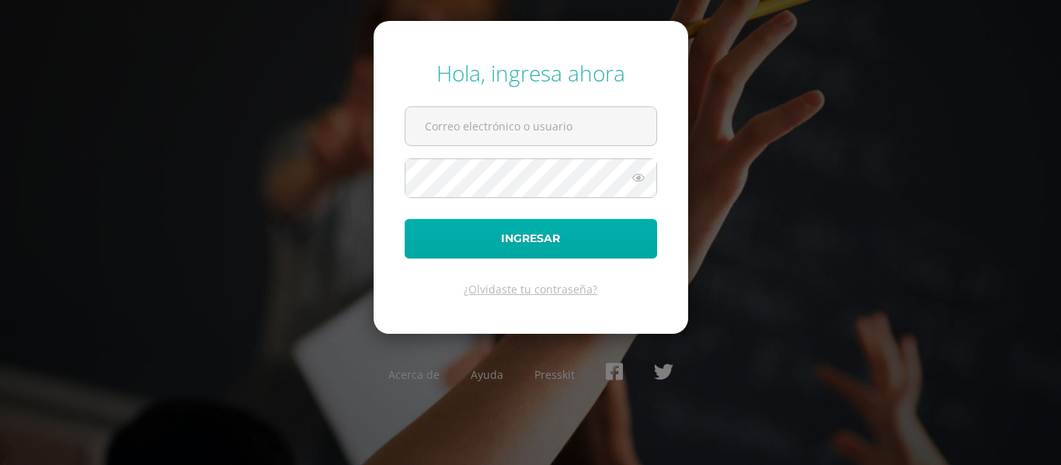
type input "2021099@laestrella.edu.gt"
click at [526, 240] on button "Ingresar" at bounding box center [531, 239] width 252 height 40
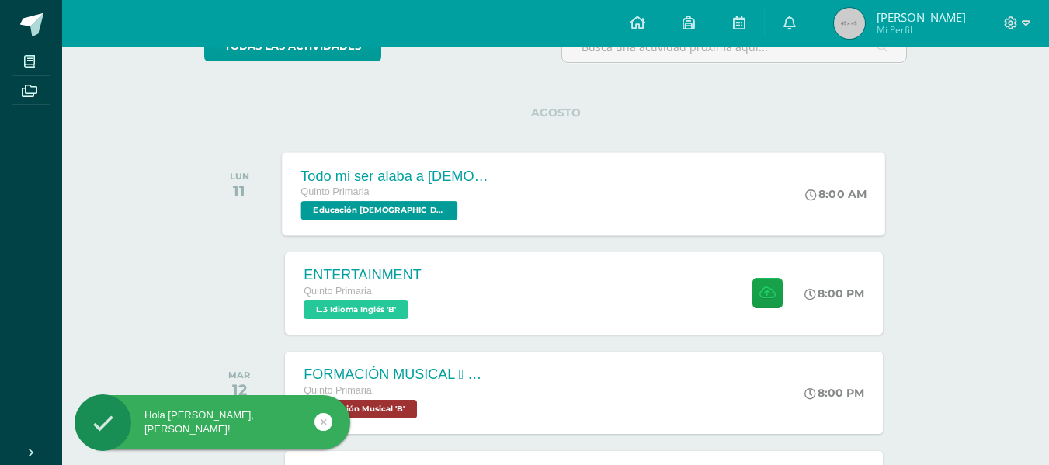
scroll to position [155, 0]
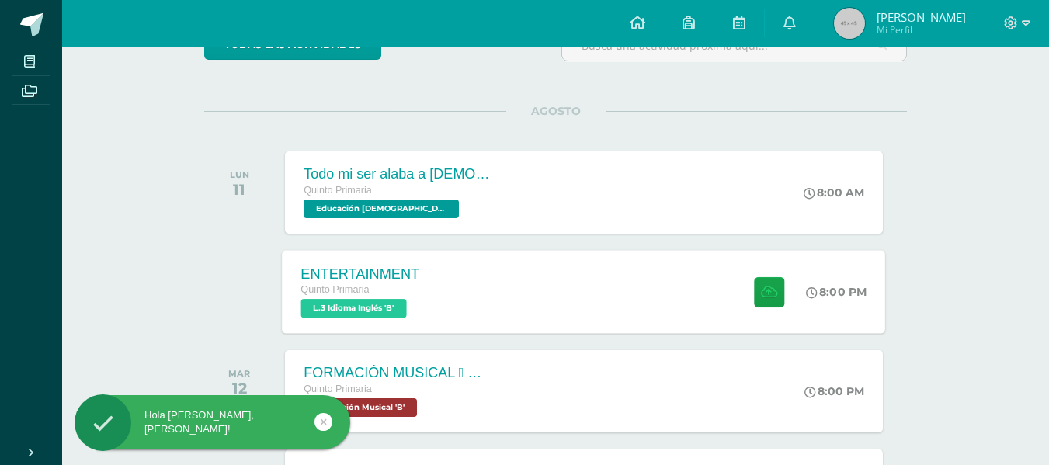
click at [427, 284] on div "ENTERTAINMENT Quinto Primaria L.3 Idioma Inglés 'B'" at bounding box center [361, 291] width 156 height 83
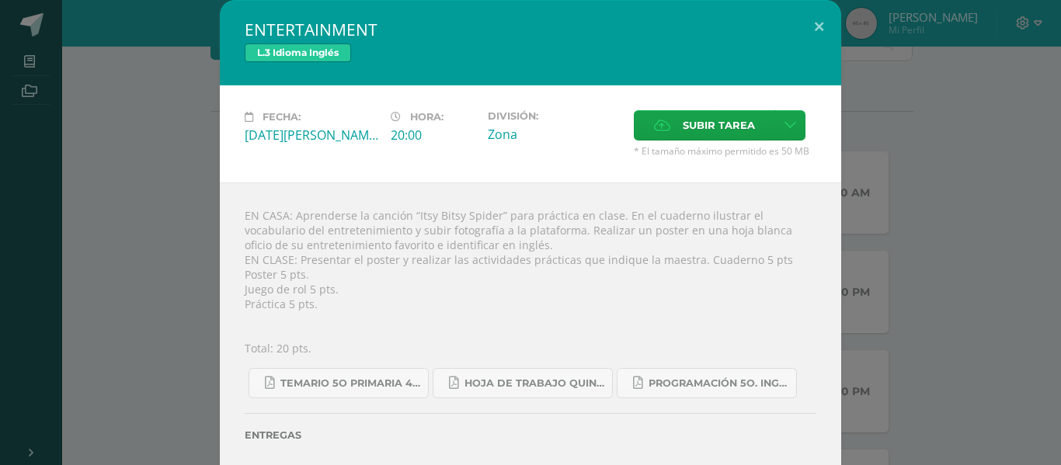
click at [939, 81] on div "ENTERTAINMENT L.3 Idioma Inglés Fecha: [DATE][PERSON_NAME] Hora: 20:00 División…" at bounding box center [530, 251] width 1048 height 502
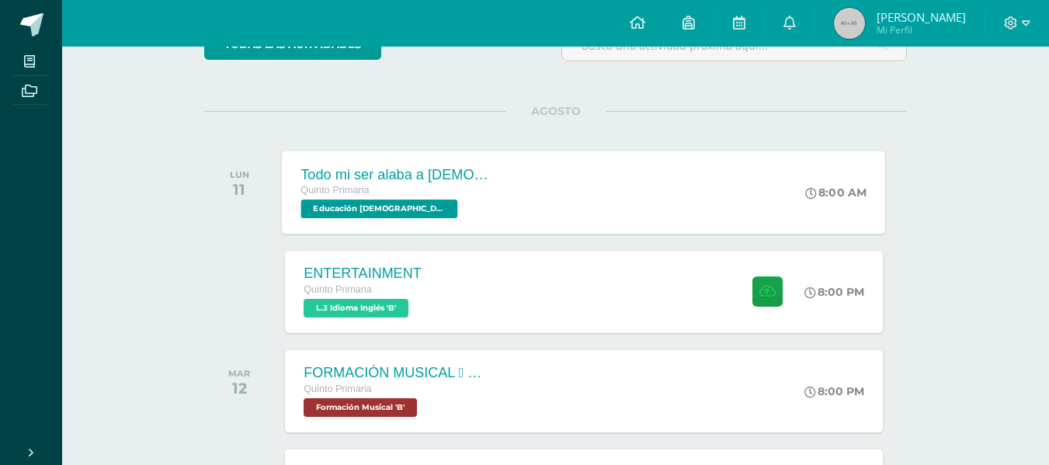
click at [405, 207] on span "Educación [DEMOGRAPHIC_DATA] 'B'" at bounding box center [379, 209] width 157 height 19
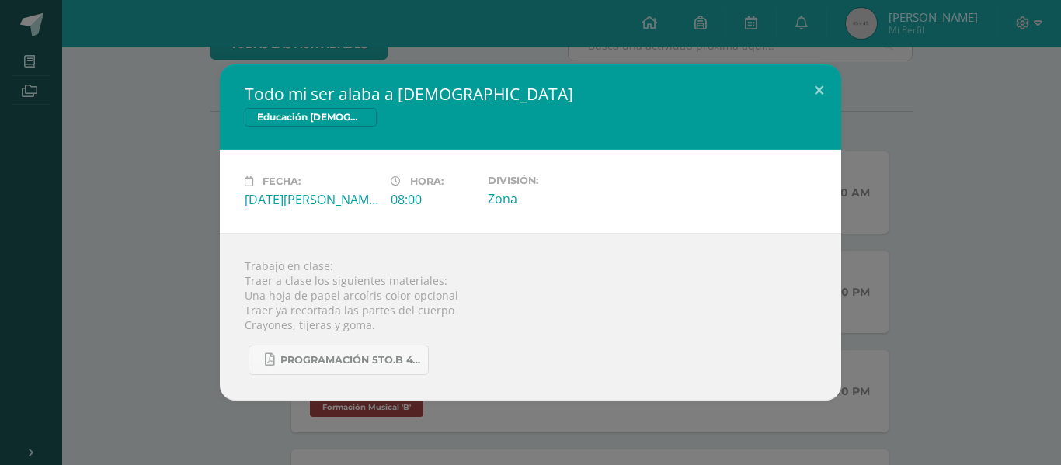
click at [929, 127] on div "Todo mi ser alaba a [DEMOGRAPHIC_DATA] Educación [DEMOGRAPHIC_DATA] Fecha: [DAT…" at bounding box center [530, 232] width 1048 height 336
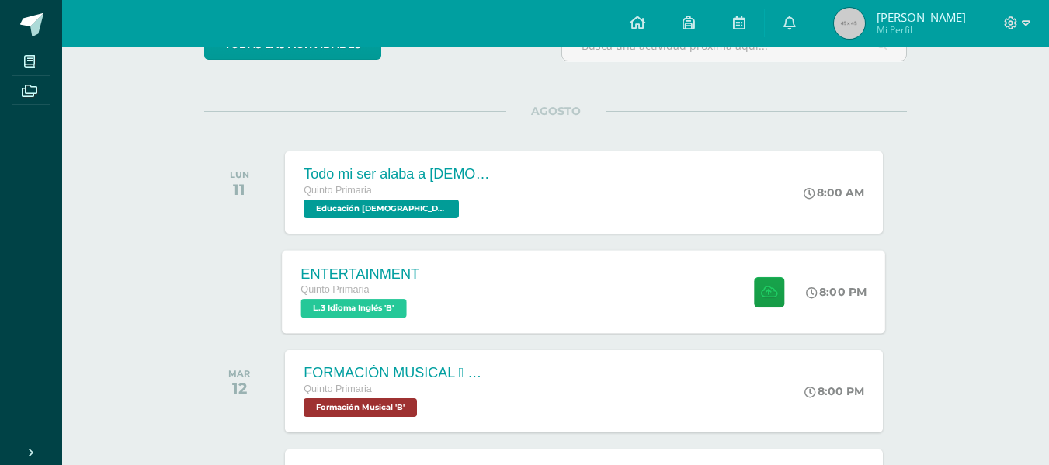
click at [480, 293] on div "ENTERTAINMENT Quinto Primaria L.3 Idioma Inglés 'B' 8:00 PM ENTERTAINMENT L.3 I…" at bounding box center [584, 291] width 603 height 83
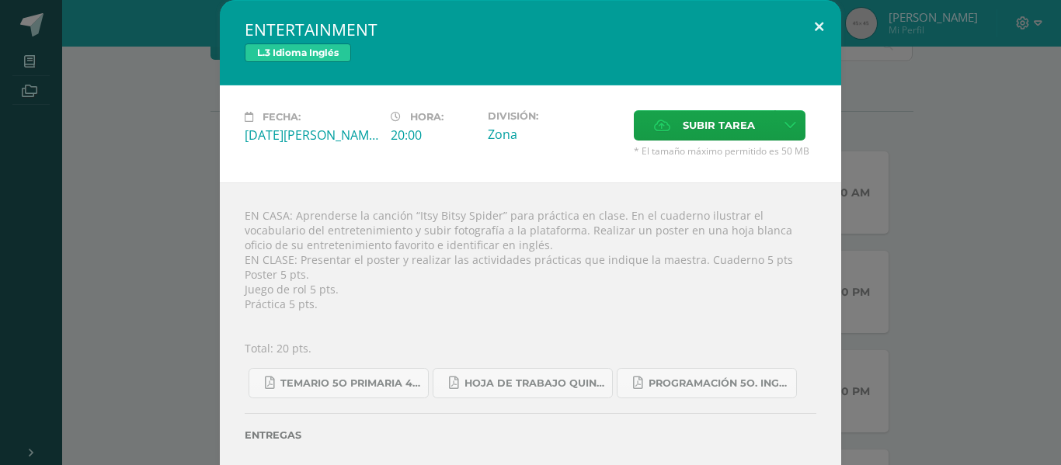
click at [814, 25] on button at bounding box center [819, 26] width 44 height 53
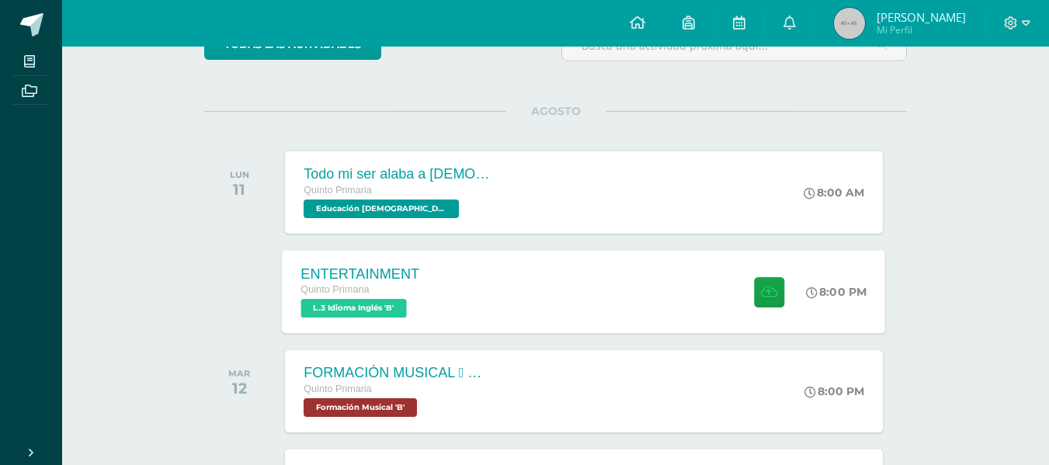
click at [393, 303] on span "L.3 Idioma Inglés 'B'" at bounding box center [354, 308] width 106 height 19
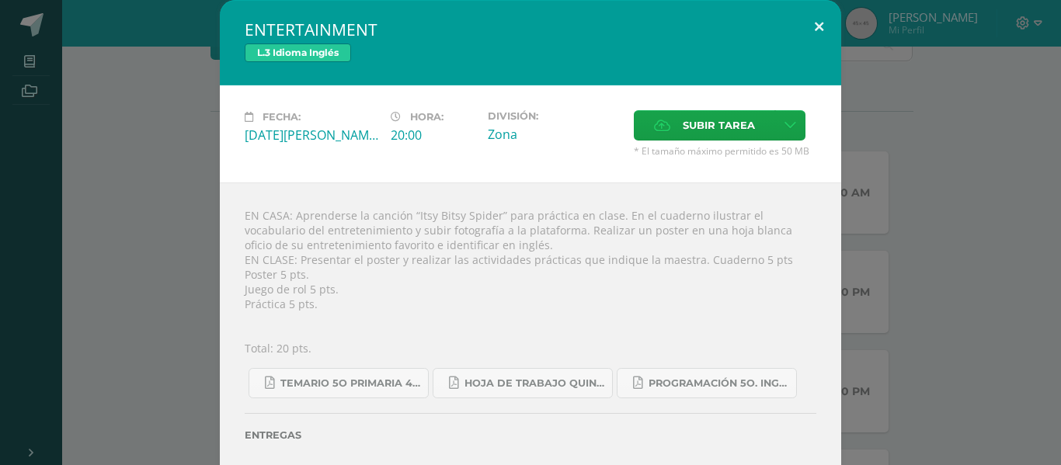
click at [814, 26] on button at bounding box center [819, 26] width 44 height 53
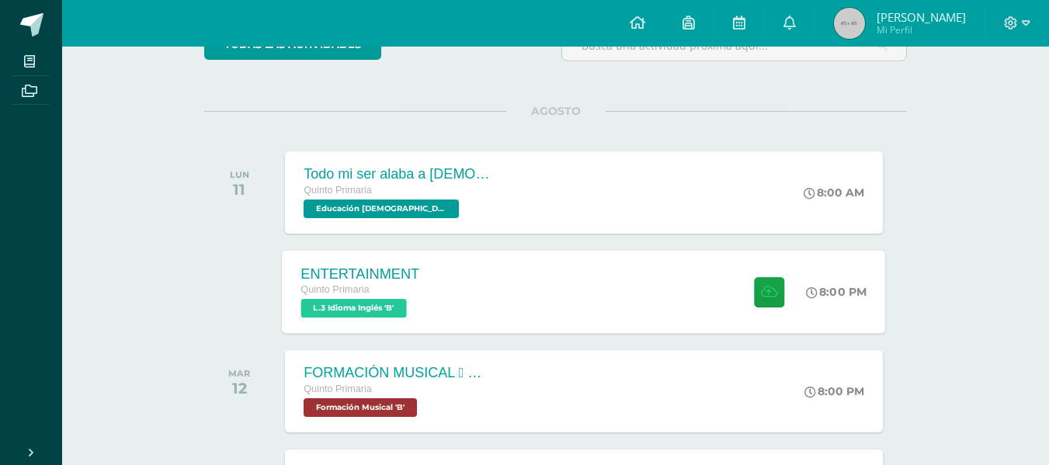
click at [362, 310] on span "L.3 Idioma Inglés 'B'" at bounding box center [354, 308] width 106 height 19
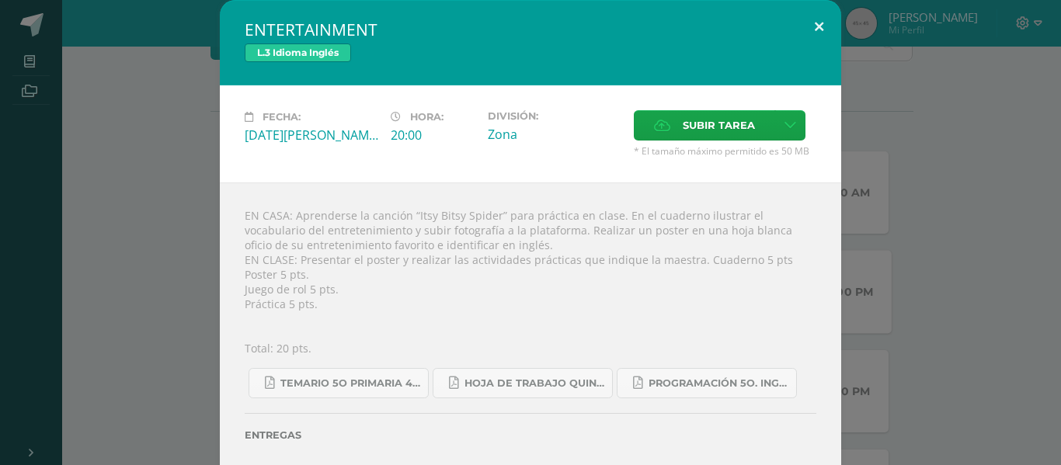
click at [811, 24] on button at bounding box center [819, 26] width 44 height 53
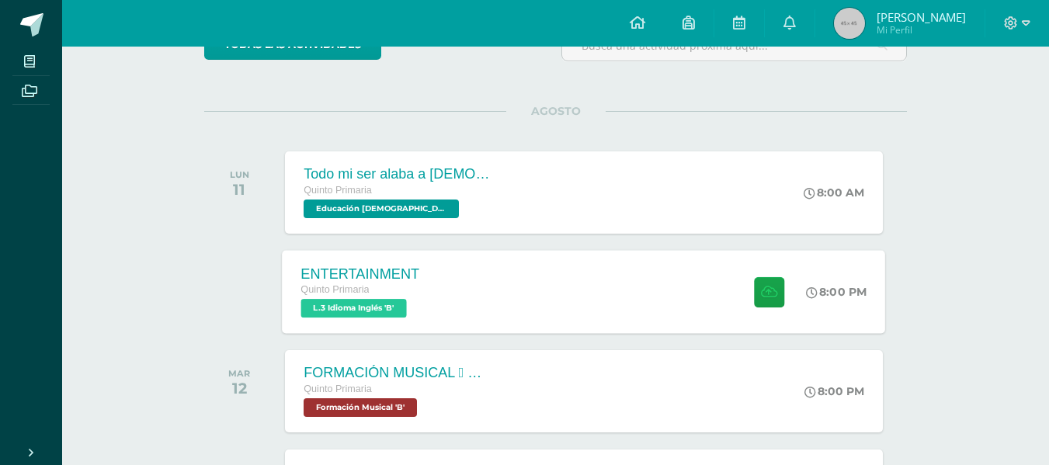
click at [804, 298] on div "8:00 PM" at bounding box center [845, 291] width 82 height 83
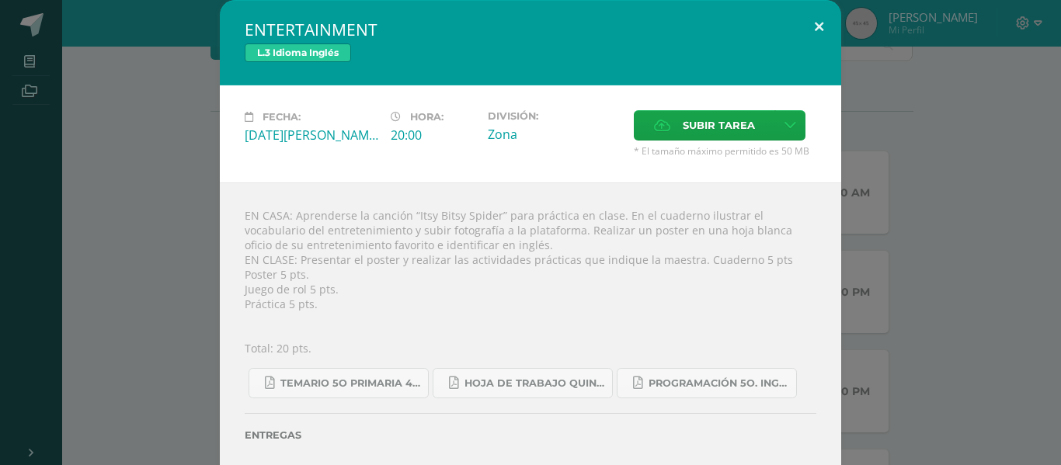
click at [806, 19] on button at bounding box center [819, 26] width 44 height 53
